Goal: Task Accomplishment & Management: Complete application form

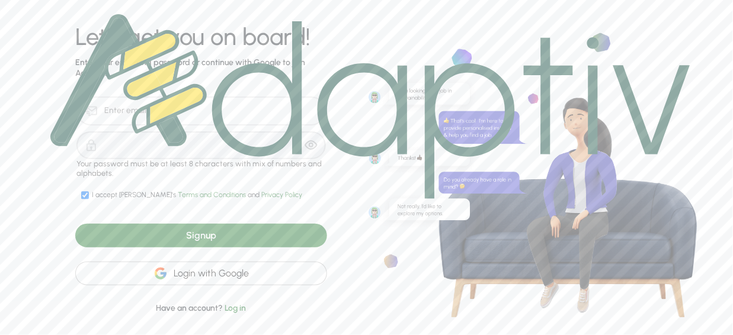
click at [275, 269] on div "Login with Google" at bounding box center [201, 274] width 252 height 24
click at [278, 236] on div "Signup" at bounding box center [201, 236] width 252 height 24
click at [116, 148] on img at bounding box center [370, 106] width 640 height 185
click at [247, 227] on div "Signup" at bounding box center [201, 236] width 252 height 24
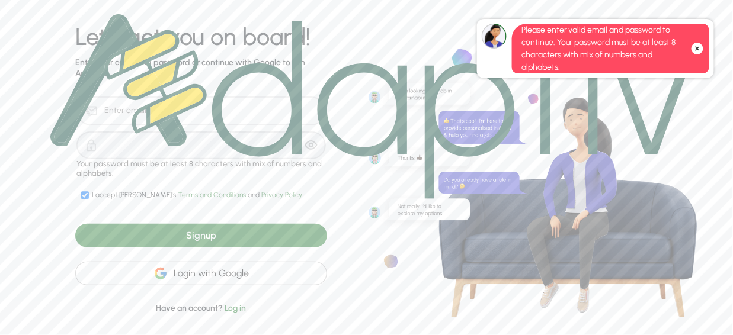
click at [250, 274] on div "Login with Google" at bounding box center [201, 274] width 252 height 24
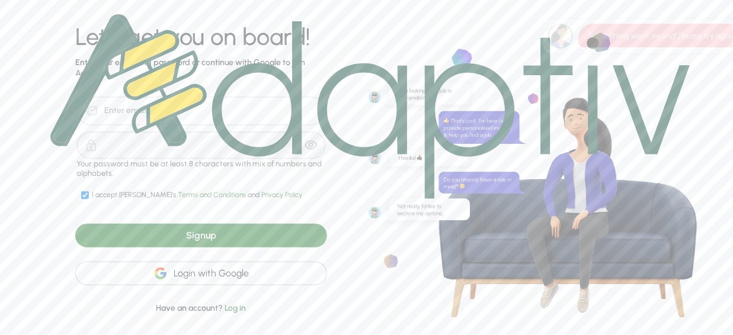
click at [698, 39] on div "Something went wrong! Please try again." at bounding box center [658, 36] width 160 height 12
